Goal: Information Seeking & Learning: Learn about a topic

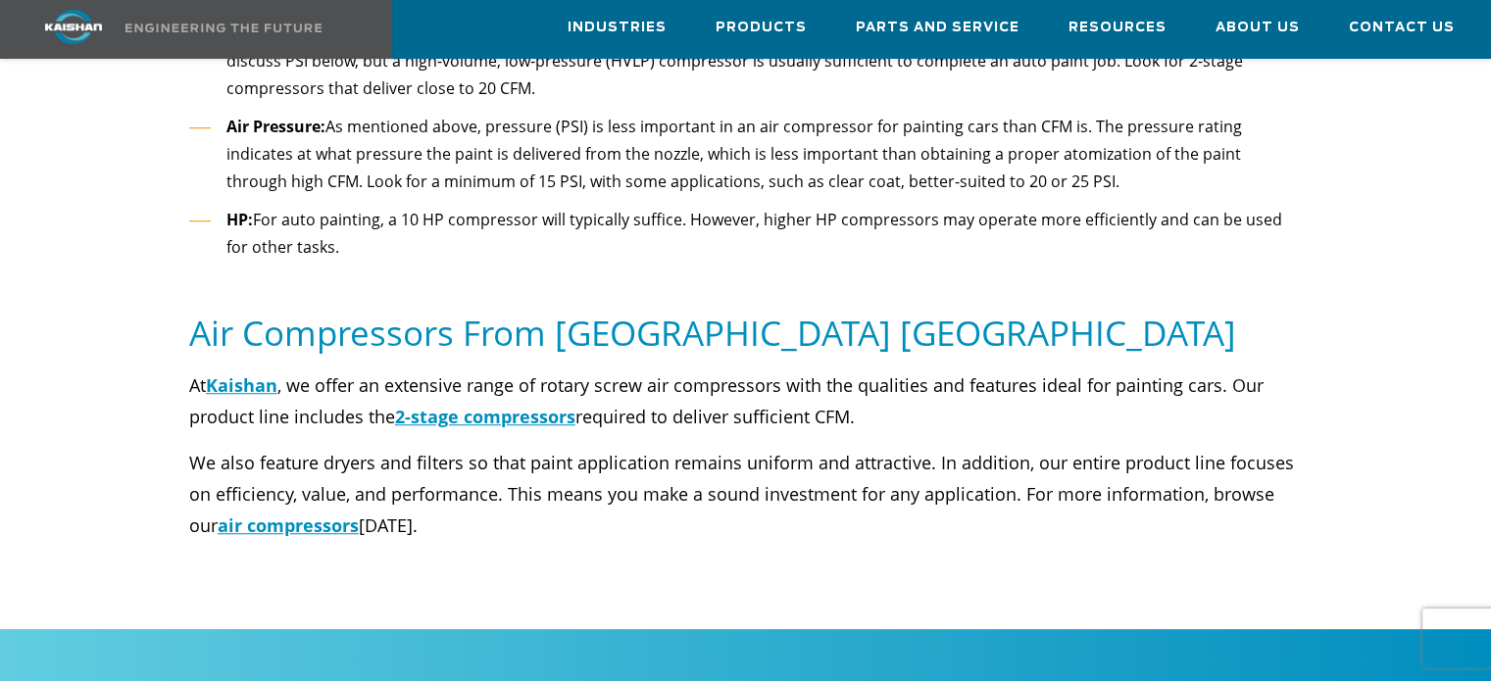
scroll to position [1373, 0]
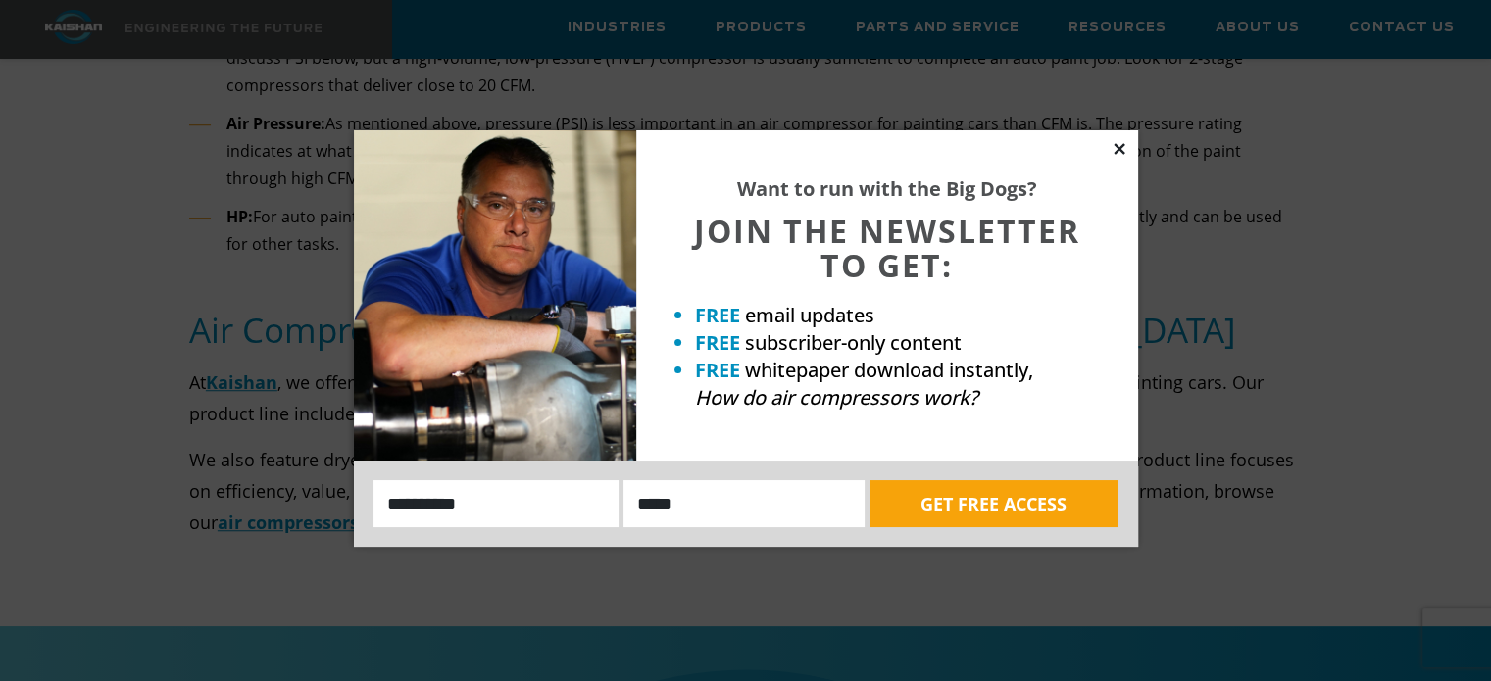
click at [1116, 152] on icon at bounding box center [1119, 148] width 11 height 11
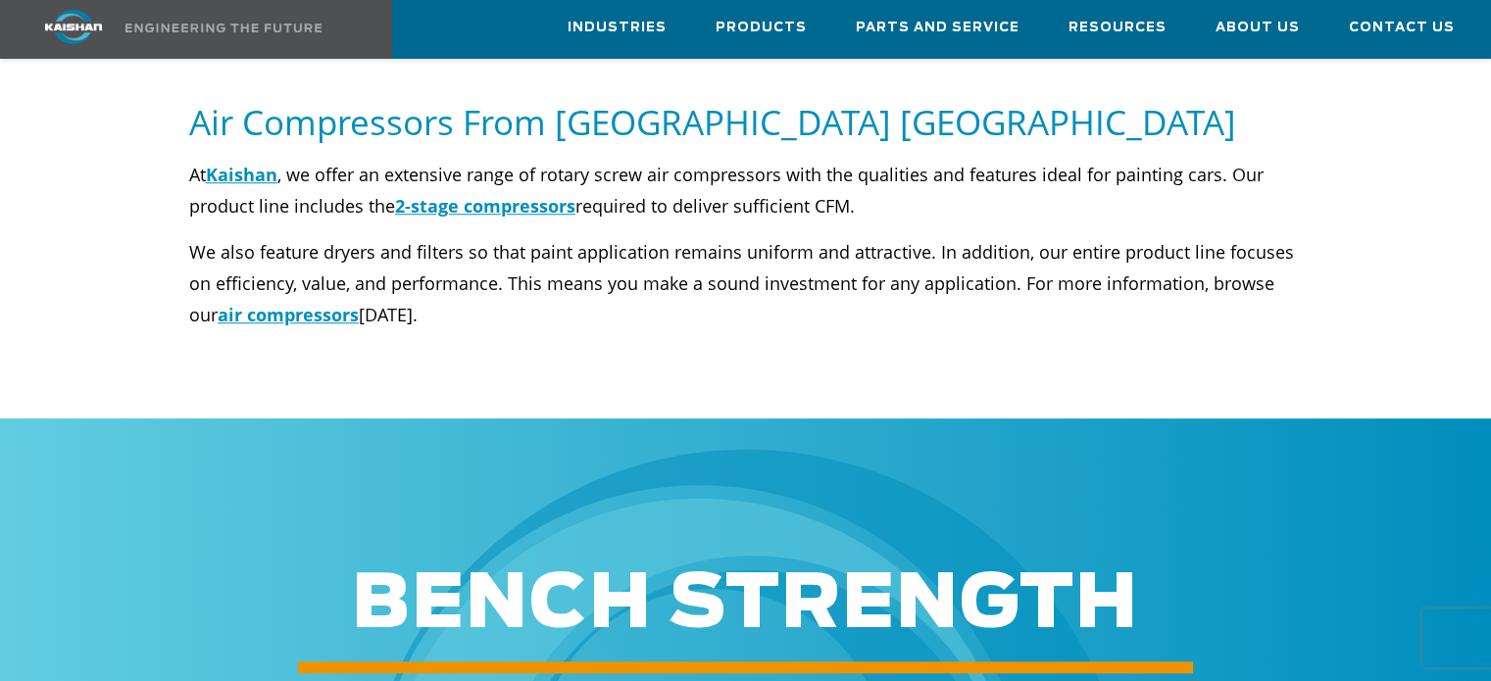
scroll to position [2059, 0]
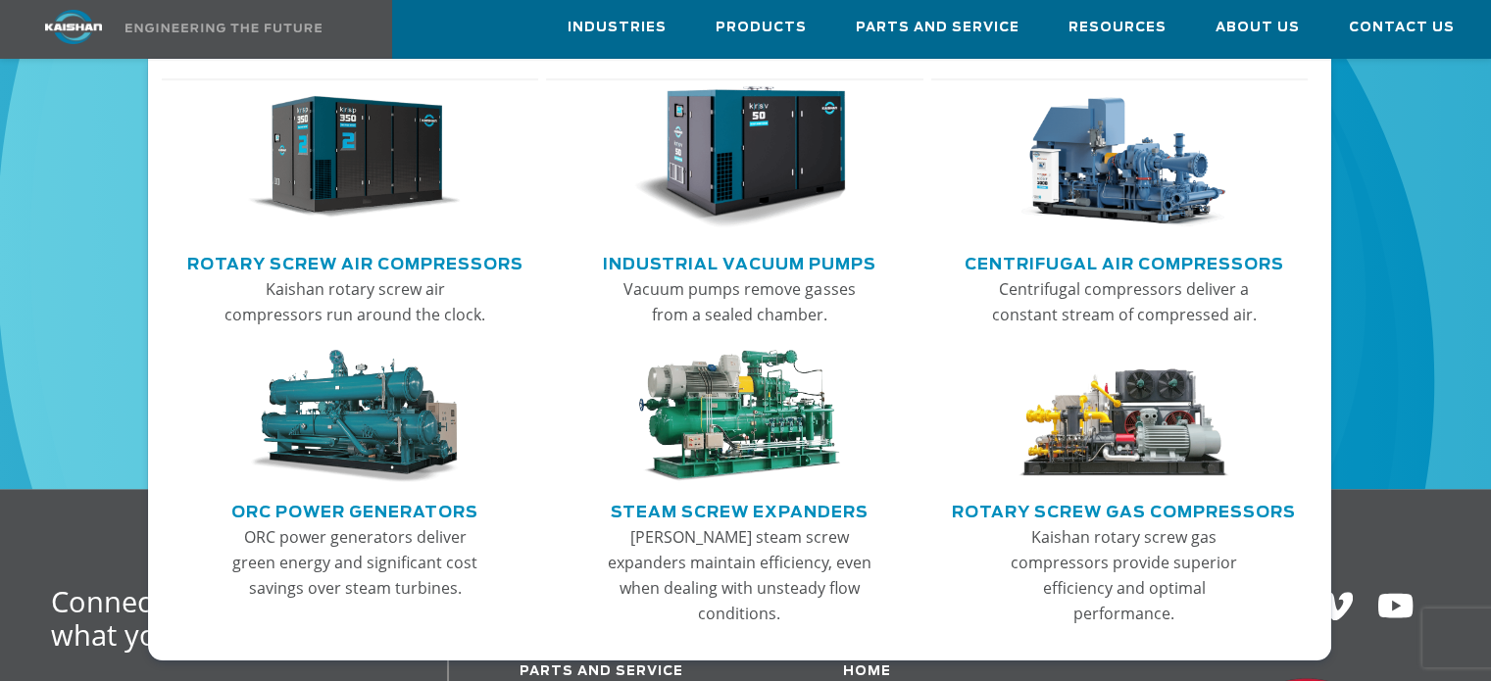
click at [431, 200] on img "Main menu" at bounding box center [354, 157] width 213 height 143
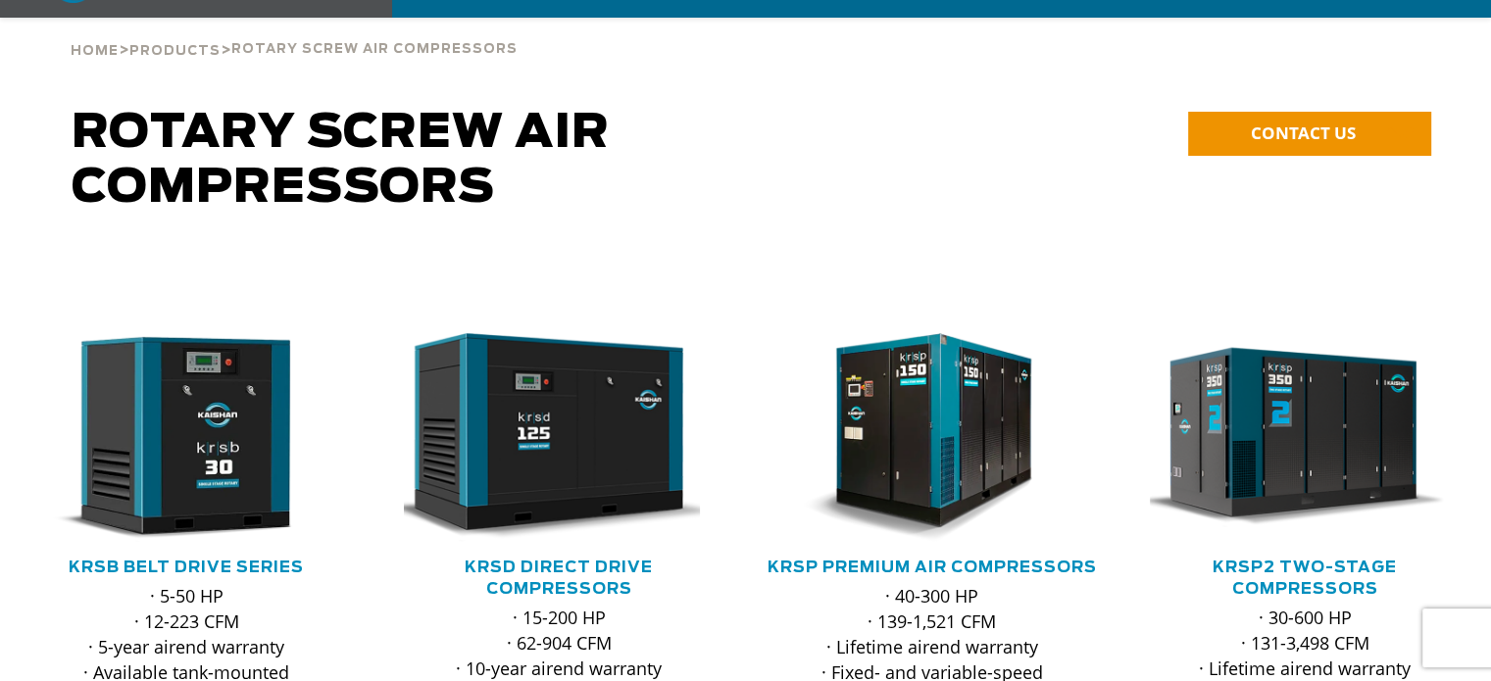
scroll to position [294, 0]
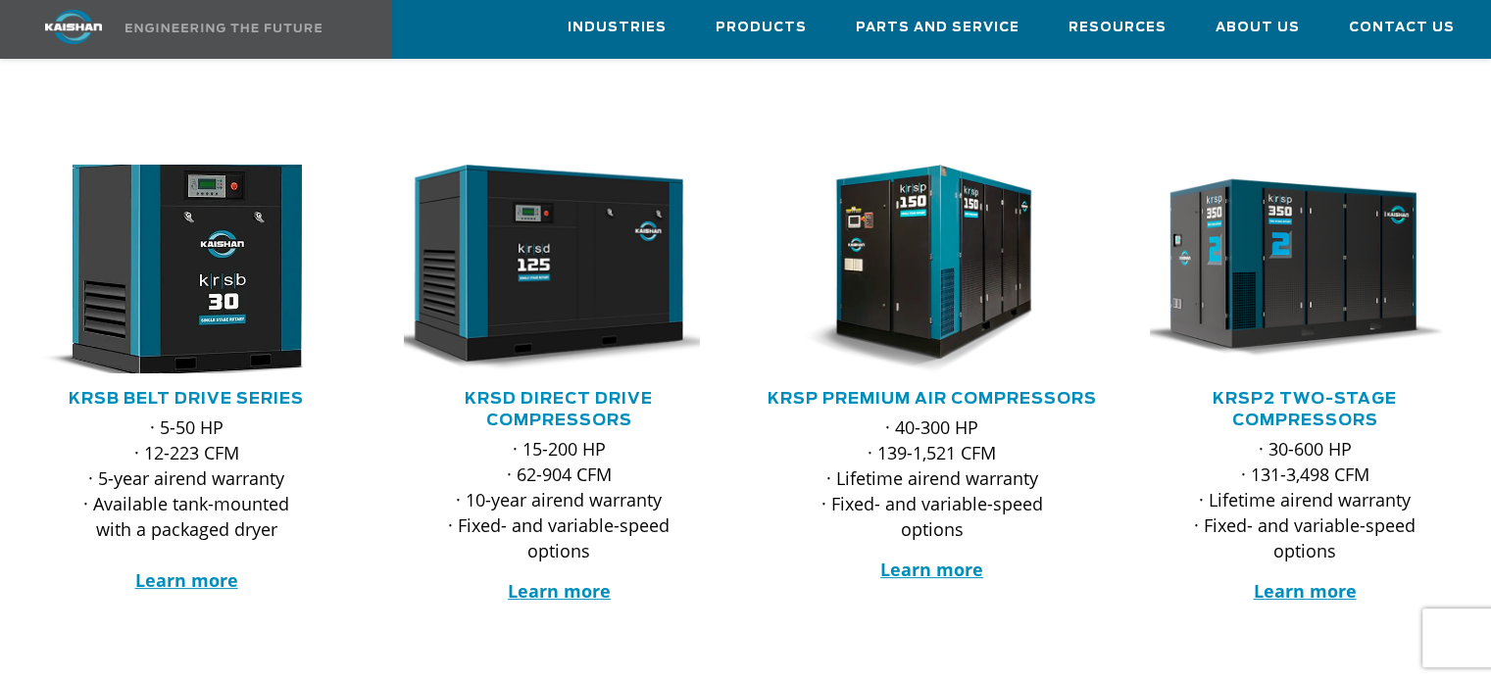
click at [251, 292] on img at bounding box center [171, 269] width 341 height 230
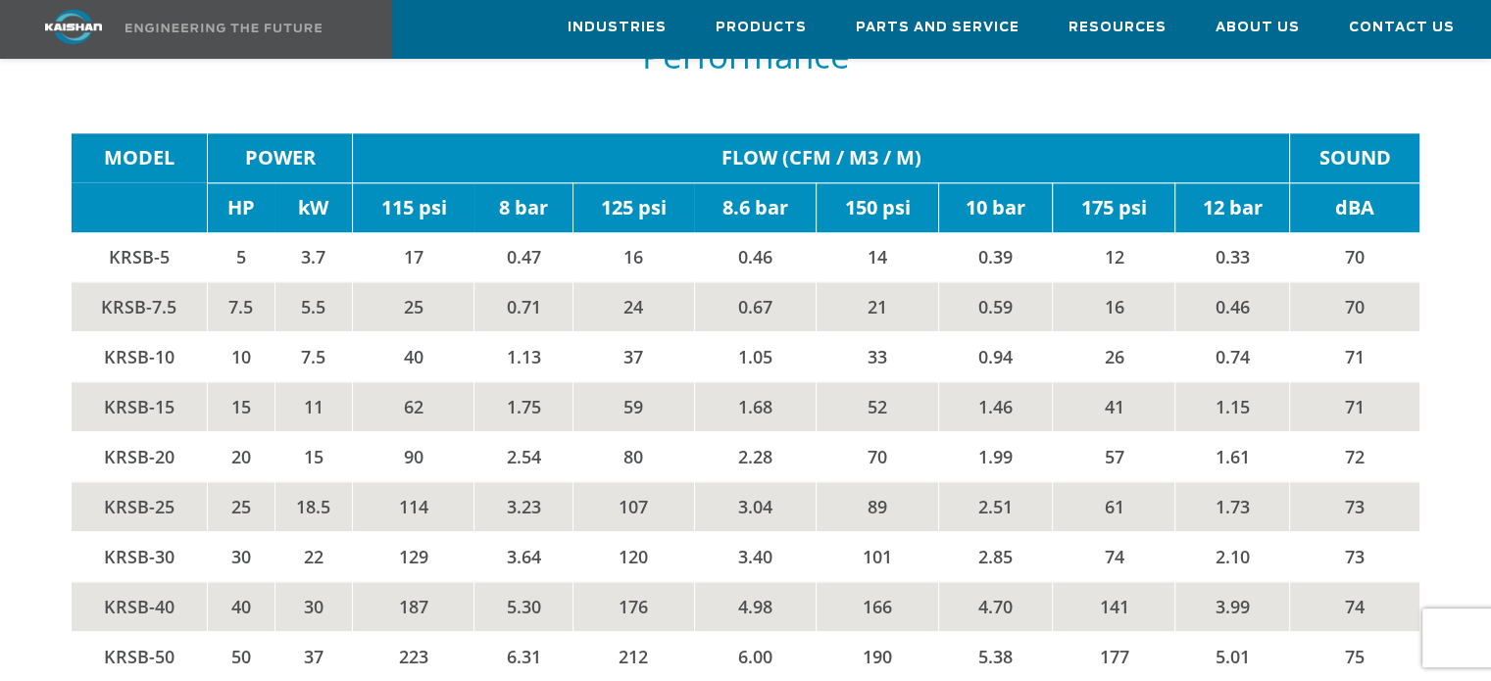
scroll to position [3040, 0]
